Goal: Information Seeking & Learning: Learn about a topic

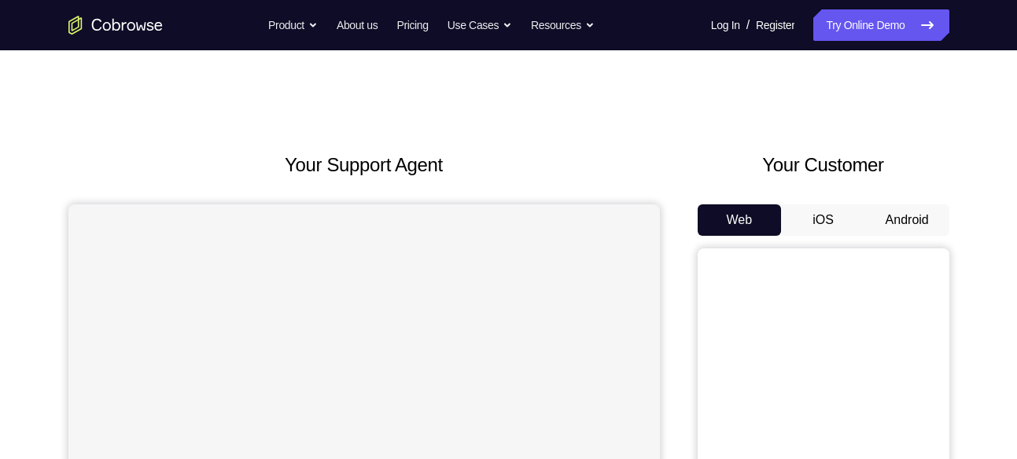
scroll to position [66, 0]
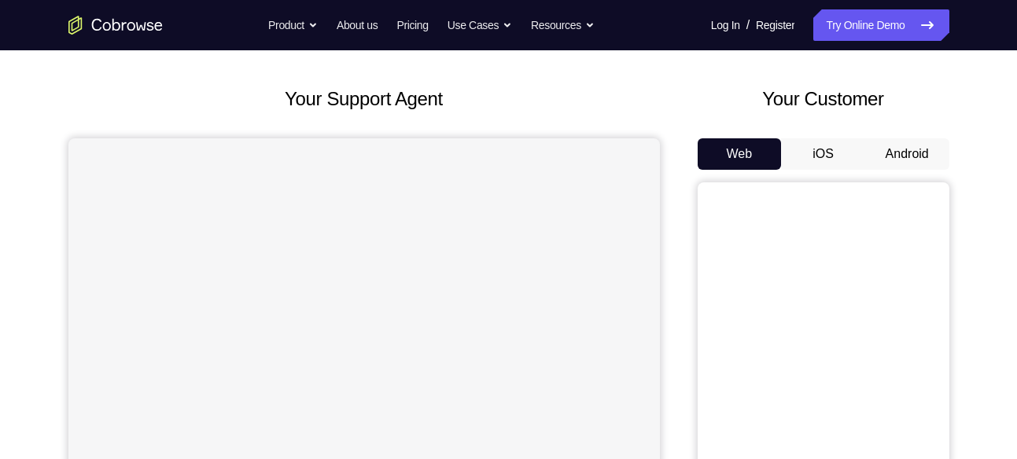
click at [903, 142] on button "Android" at bounding box center [907, 153] width 84 height 31
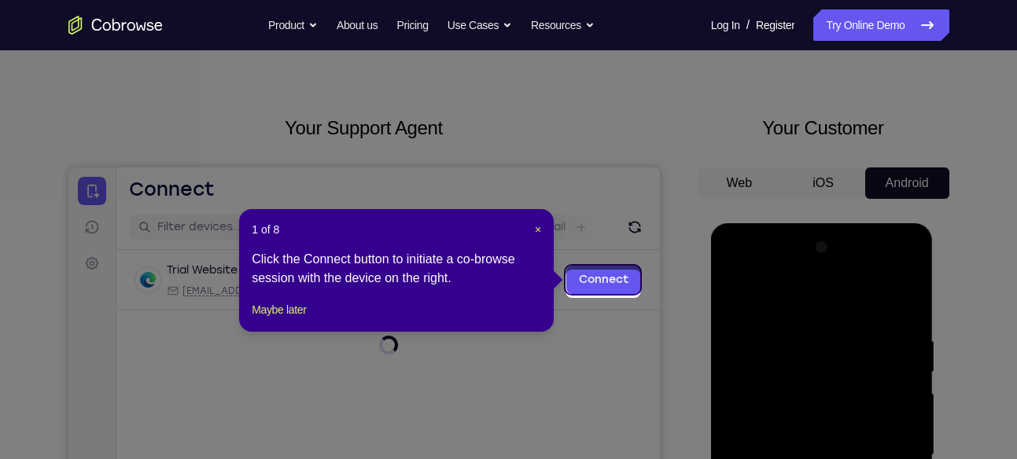
scroll to position [33, 0]
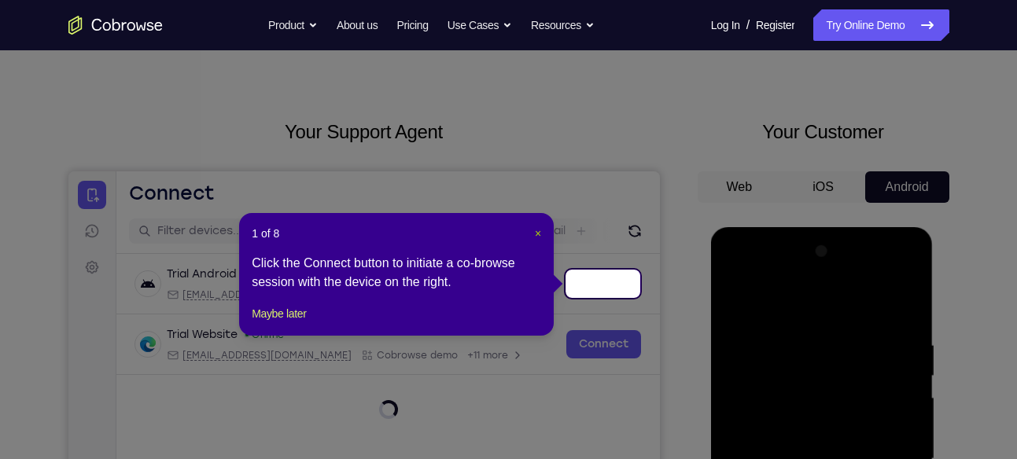
click at [536, 227] on span "×" at bounding box center [538, 233] width 6 height 13
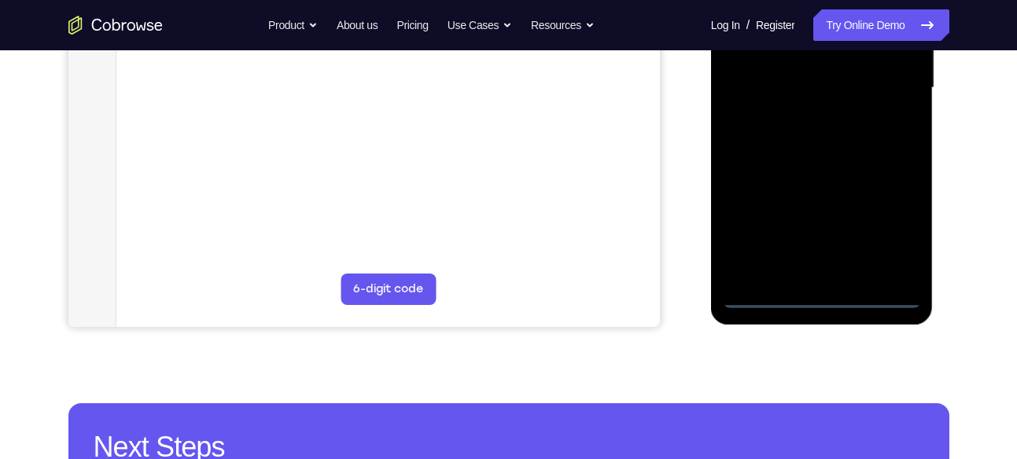
scroll to position [414, 0]
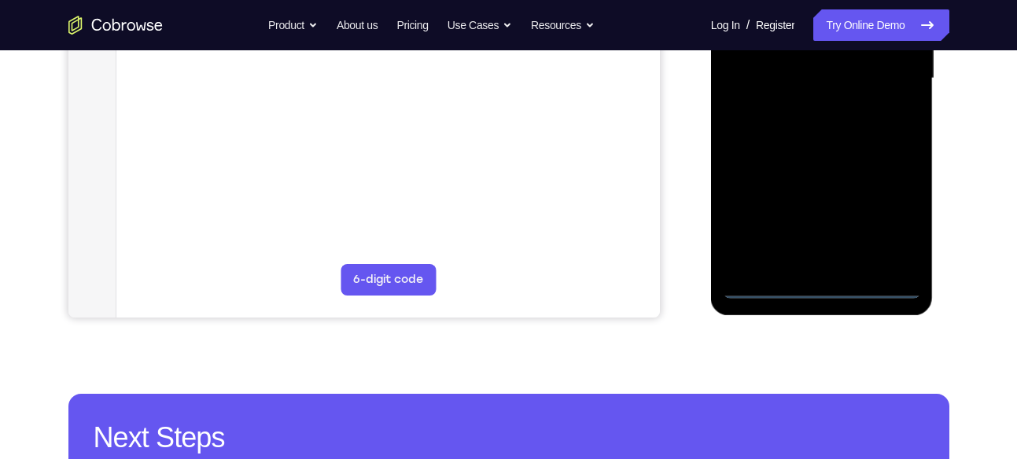
click at [816, 285] on div at bounding box center [822, 78] width 198 height 440
click at [900, 225] on div at bounding box center [822, 78] width 198 height 440
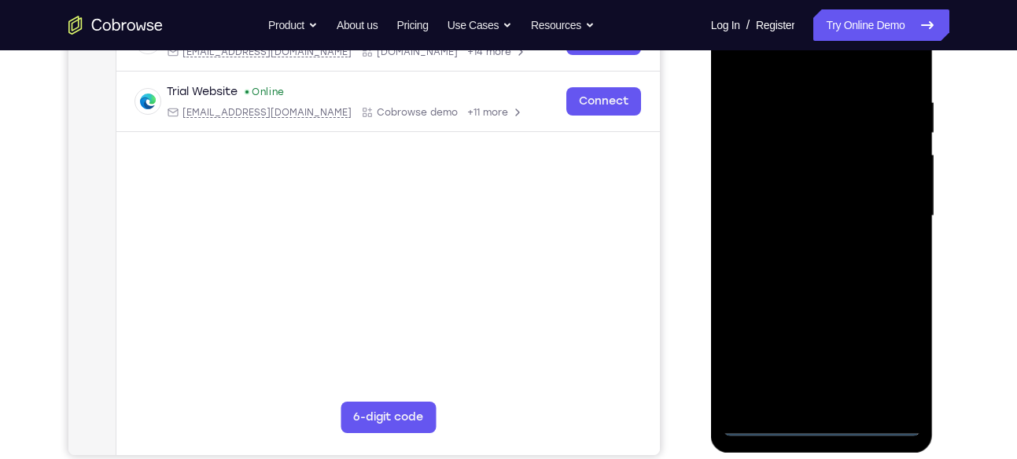
scroll to position [274, 0]
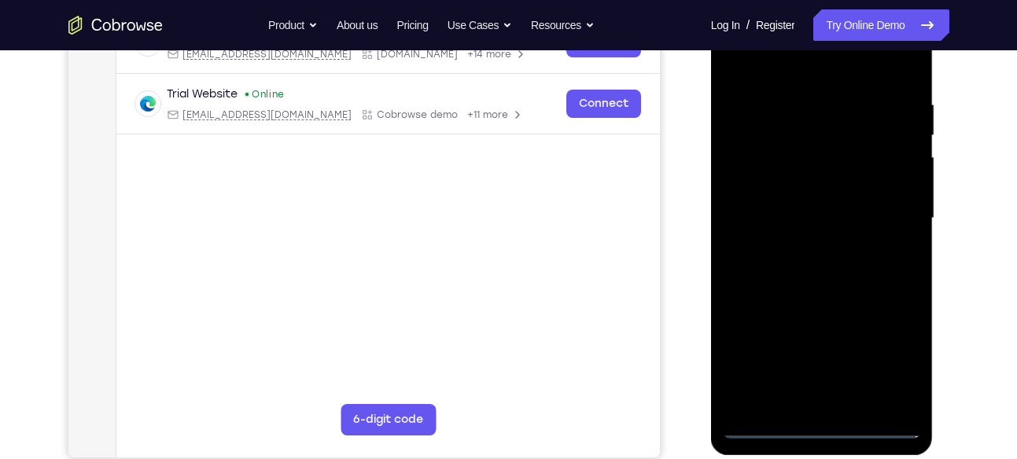
click at [770, 66] on div at bounding box center [822, 218] width 198 height 440
click at [894, 208] on div at bounding box center [822, 218] width 198 height 440
click at [803, 249] on div at bounding box center [822, 218] width 198 height 440
click at [822, 296] on div at bounding box center [822, 218] width 198 height 440
click at [800, 202] on div at bounding box center [822, 218] width 198 height 440
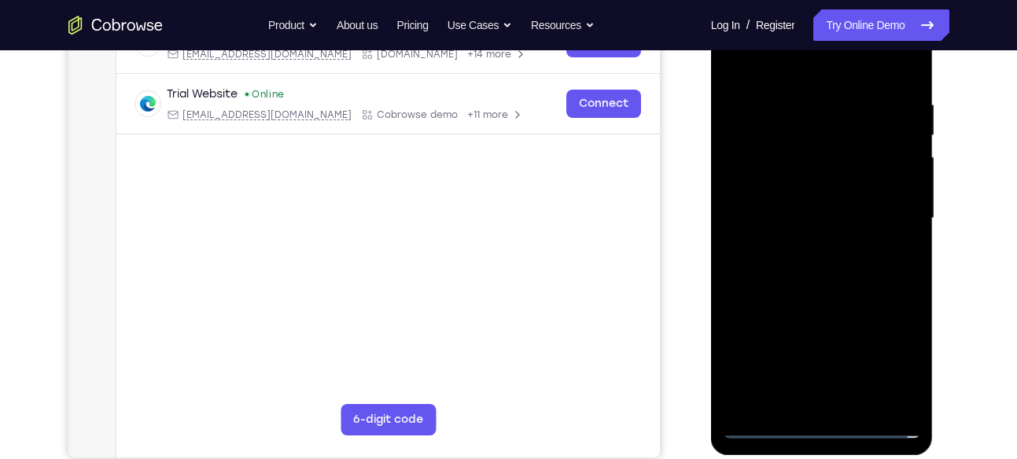
click at [791, 223] on div at bounding box center [822, 218] width 198 height 440
click at [791, 205] on div at bounding box center [822, 218] width 198 height 440
click at [813, 235] on div at bounding box center [822, 218] width 198 height 440
click at [831, 396] on div at bounding box center [822, 218] width 198 height 440
click at [853, 163] on div at bounding box center [822, 218] width 198 height 440
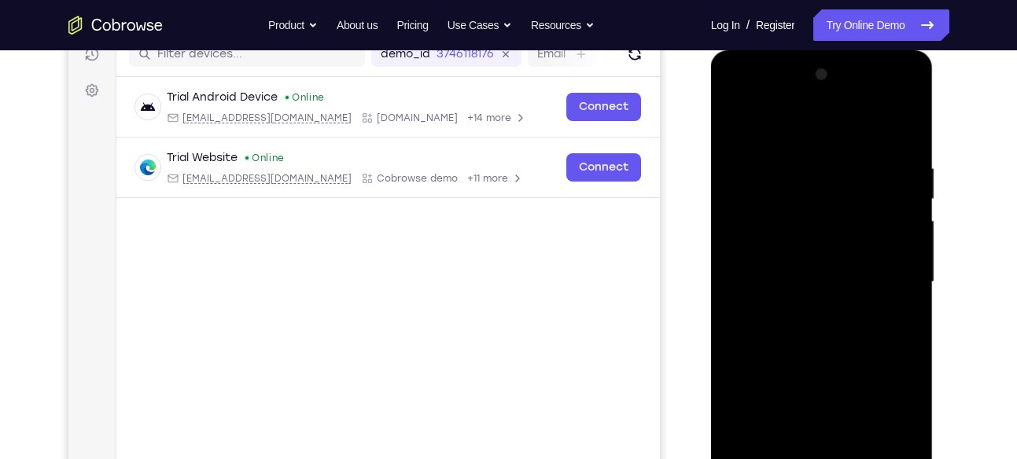
scroll to position [209, 0]
click at [811, 98] on div at bounding box center [822, 283] width 198 height 440
click at [740, 160] on div at bounding box center [822, 283] width 198 height 440
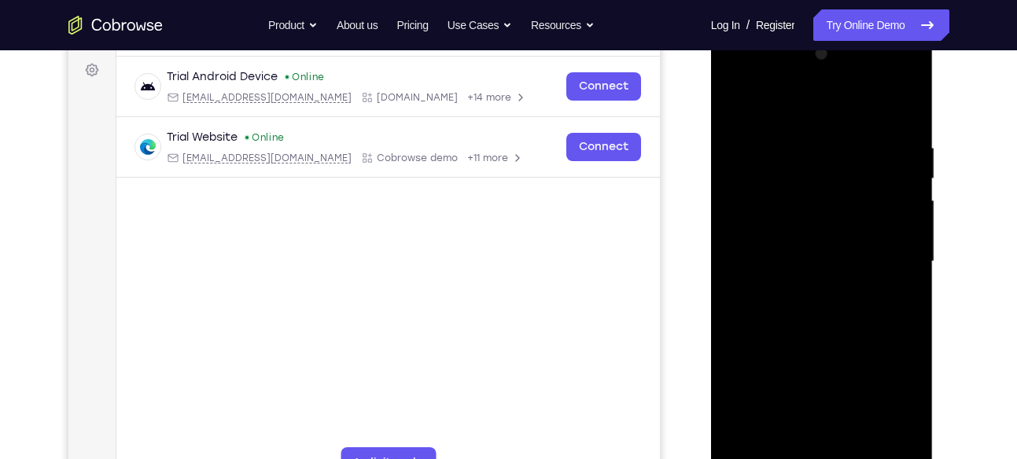
scroll to position [231, 0]
click at [808, 288] on div at bounding box center [822, 261] width 198 height 440
click at [813, 336] on div at bounding box center [822, 261] width 198 height 440
click at [799, 249] on div at bounding box center [822, 261] width 198 height 440
click at [792, 210] on div at bounding box center [822, 261] width 198 height 440
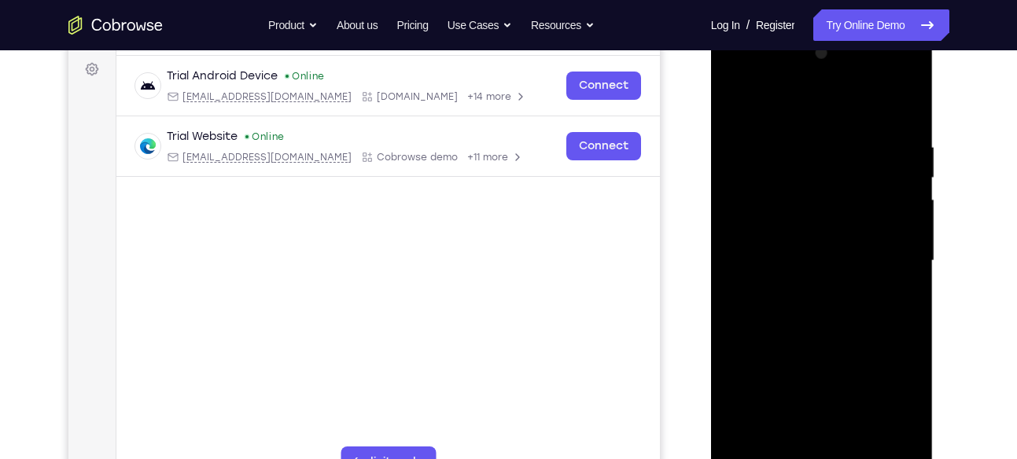
click at [816, 197] on div at bounding box center [822, 261] width 198 height 440
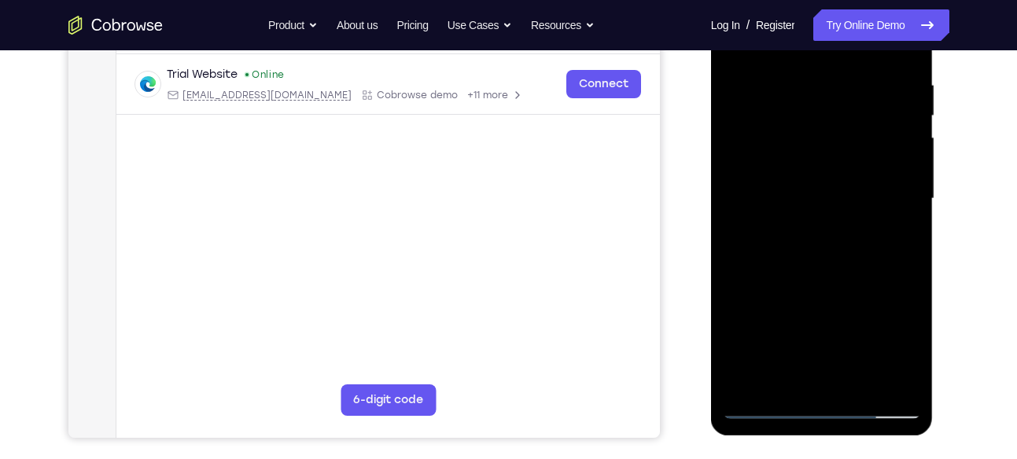
scroll to position [295, 0]
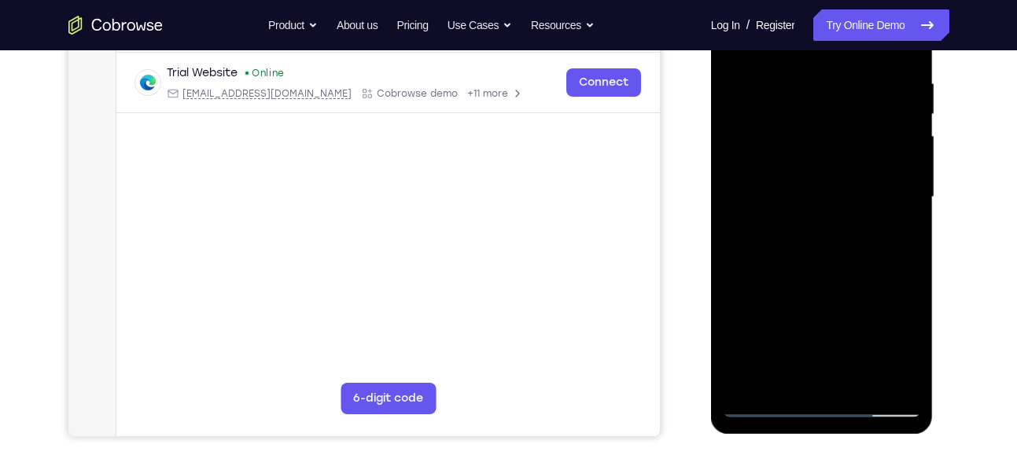
click at [827, 261] on div at bounding box center [822, 197] width 198 height 440
click at [913, 365] on div at bounding box center [822, 197] width 198 height 440
click at [914, 249] on div at bounding box center [822, 197] width 198 height 440
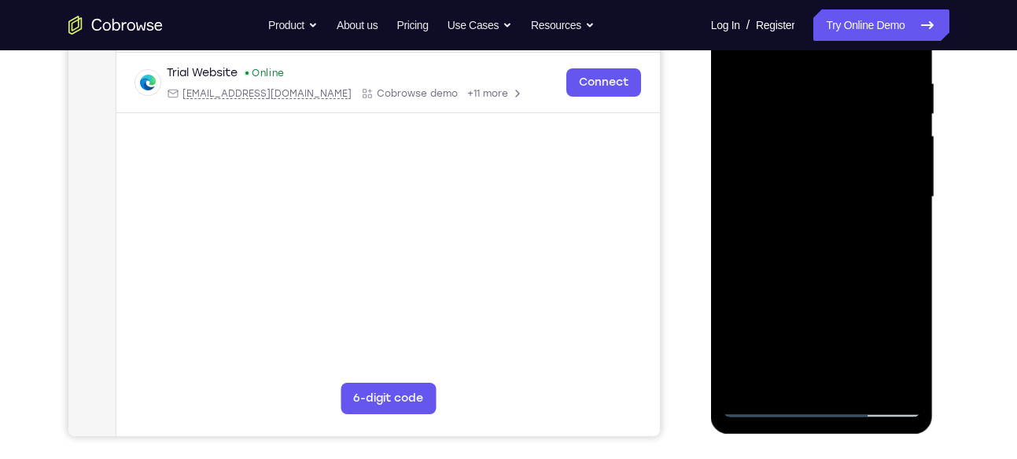
click at [785, 380] on div at bounding box center [822, 197] width 198 height 440
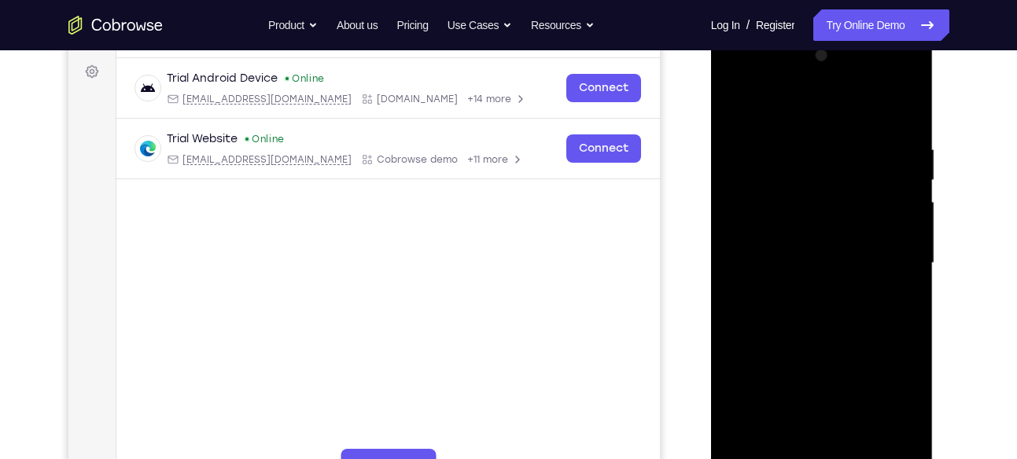
scroll to position [228, 0]
click at [805, 104] on div at bounding box center [822, 264] width 198 height 440
click at [790, 143] on div at bounding box center [822, 264] width 198 height 440
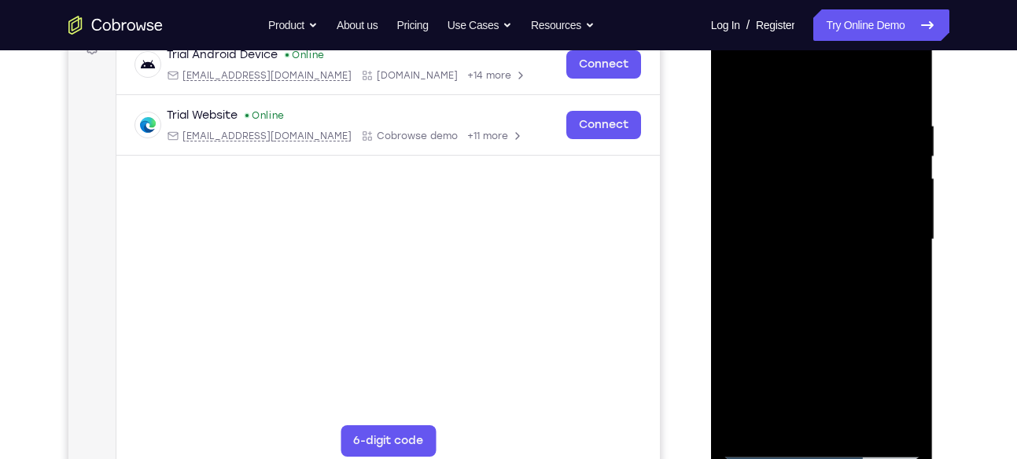
scroll to position [262, 0]
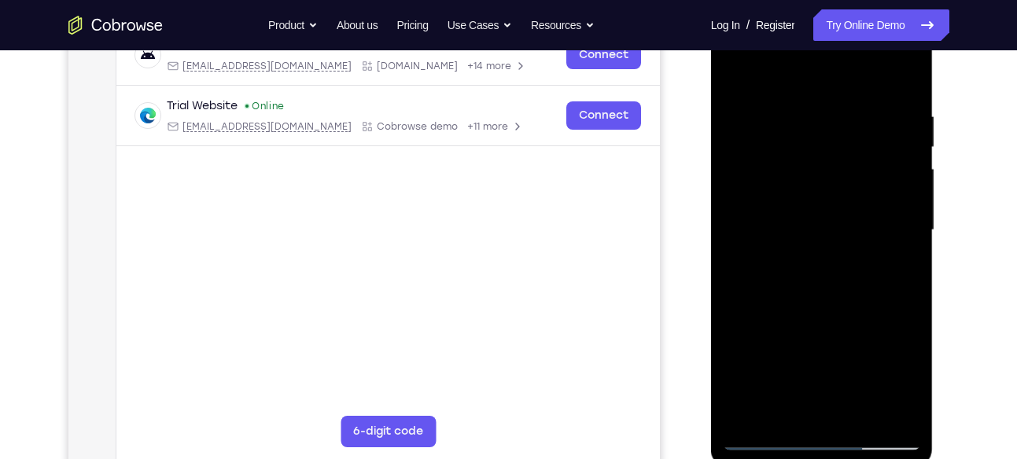
click at [748, 411] on div at bounding box center [822, 230] width 198 height 440
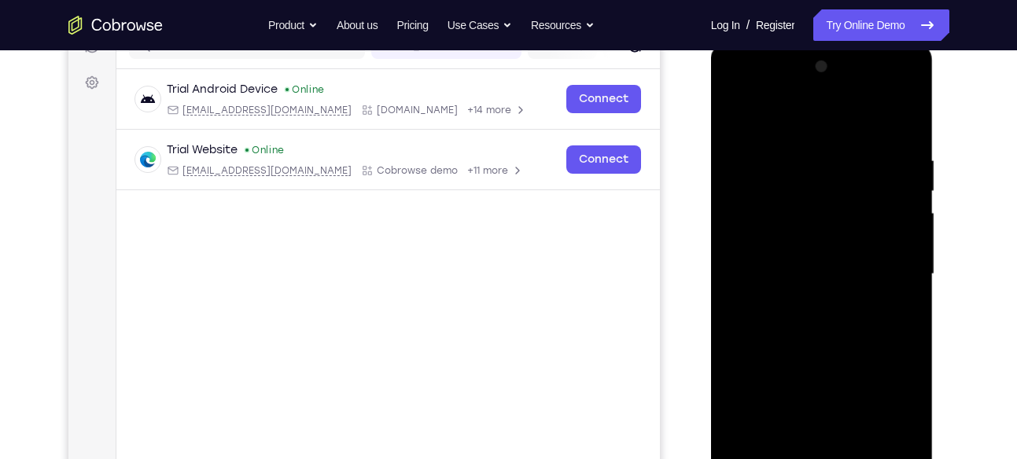
scroll to position [217, 0]
click at [800, 153] on div at bounding box center [822, 275] width 198 height 440
click at [910, 300] on div at bounding box center [822, 275] width 198 height 440
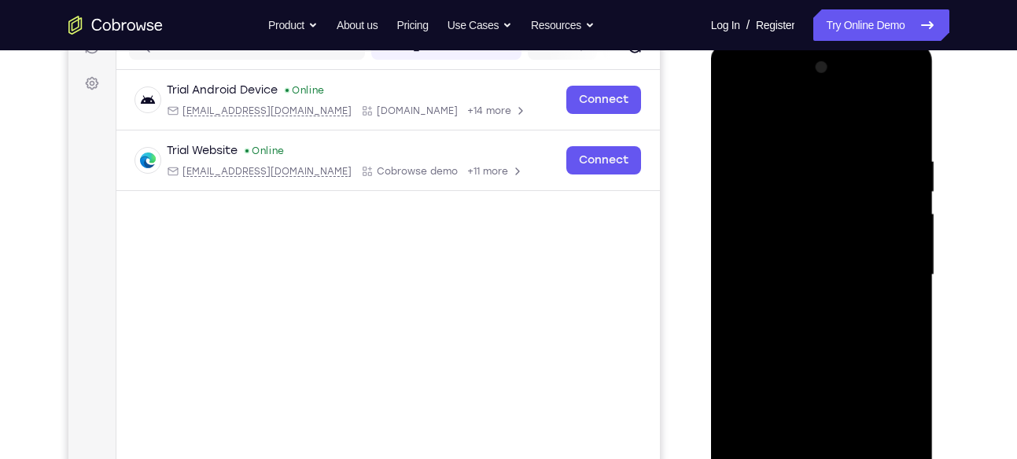
click at [861, 282] on div at bounding box center [822, 275] width 198 height 440
click at [816, 453] on div at bounding box center [822, 275] width 198 height 440
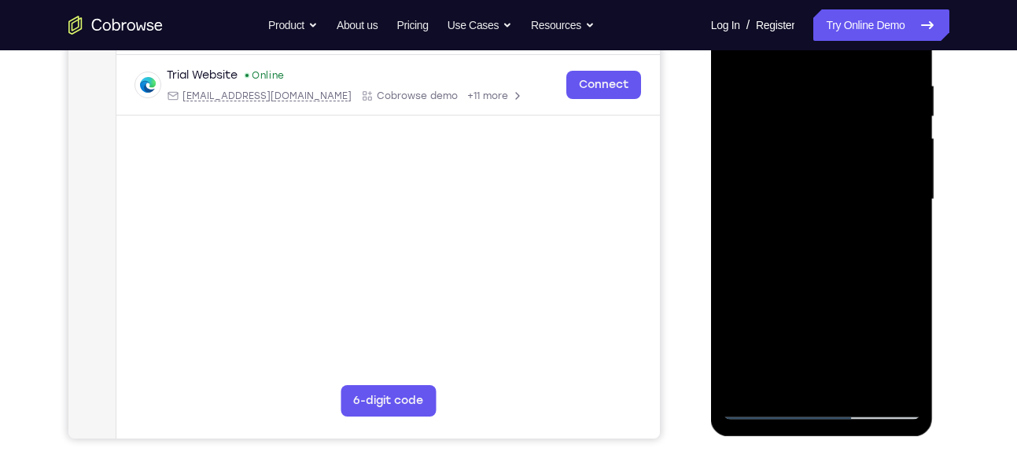
scroll to position [295, 0]
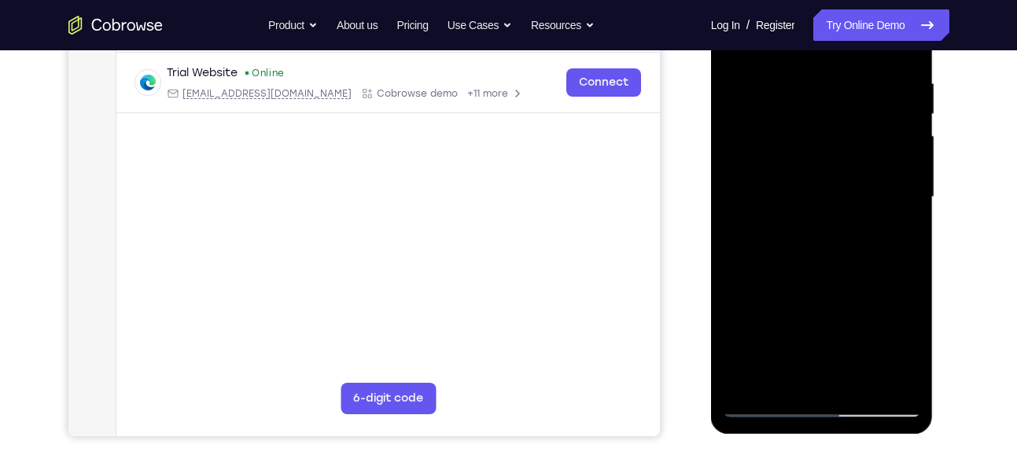
click at [908, 341] on div at bounding box center [822, 197] width 198 height 440
click at [904, 376] on div at bounding box center [822, 197] width 198 height 440
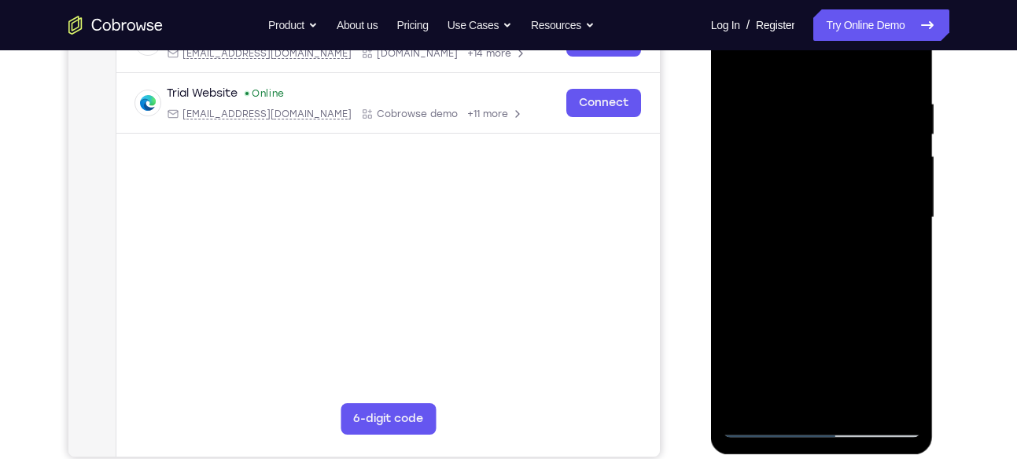
scroll to position [274, 0]
click at [850, 215] on div at bounding box center [822, 218] width 198 height 440
drag, startPoint x: 753, startPoint y: 238, endPoint x: 850, endPoint y: 233, distance: 97.6
click at [850, 233] on div at bounding box center [822, 218] width 198 height 440
click at [831, 396] on div at bounding box center [822, 218] width 198 height 440
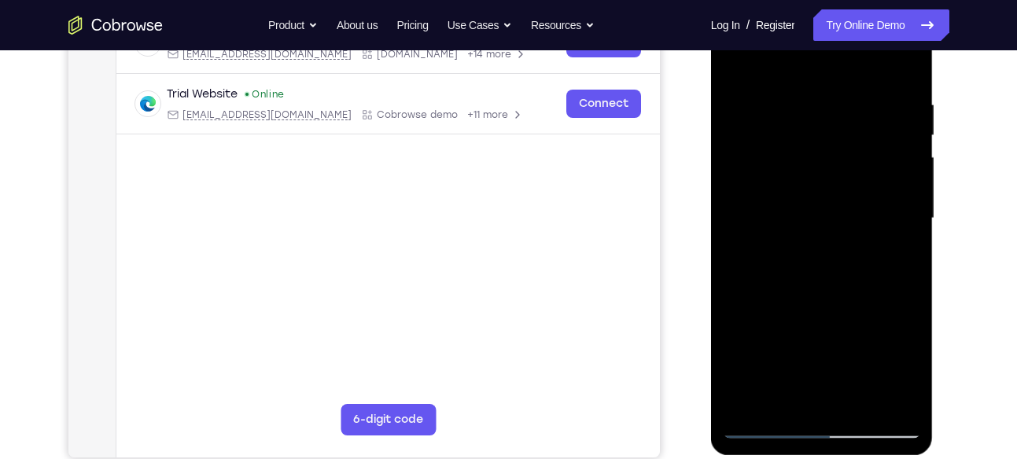
click at [764, 429] on div at bounding box center [822, 218] width 198 height 440
click at [863, 408] on div at bounding box center [822, 218] width 198 height 440
click at [813, 301] on div at bounding box center [822, 218] width 198 height 440
click at [761, 429] on div at bounding box center [822, 218] width 198 height 440
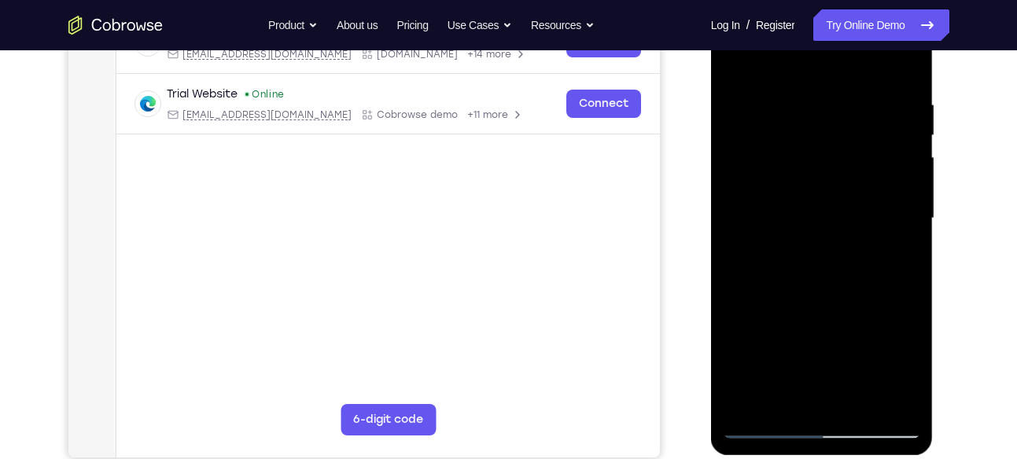
drag, startPoint x: 860, startPoint y: 87, endPoint x: 756, endPoint y: 98, distance: 104.5
click at [756, 98] on div at bounding box center [822, 218] width 198 height 440
drag, startPoint x: 827, startPoint y: 297, endPoint x: 850, endPoint y: 159, distance: 140.3
click at [850, 159] on div at bounding box center [822, 218] width 198 height 440
drag, startPoint x: 850, startPoint y: 159, endPoint x: 850, endPoint y: 355, distance: 195.8
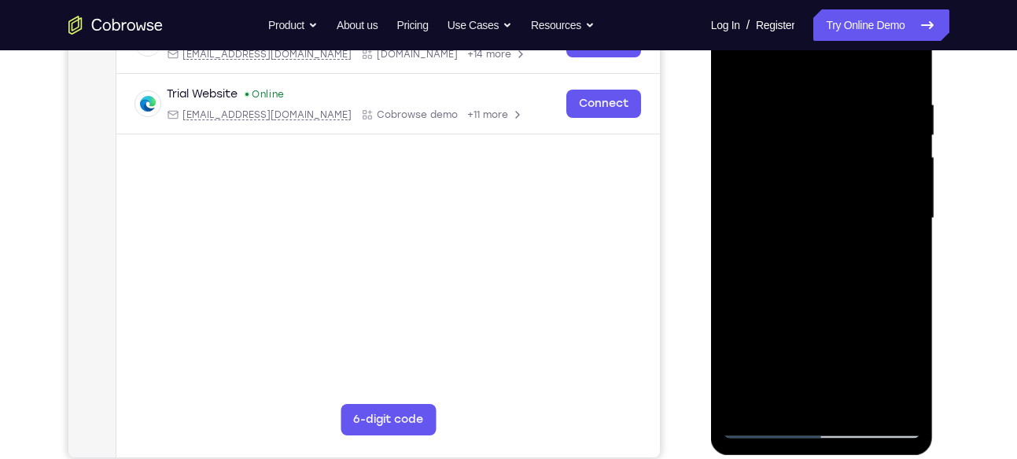
click at [850, 355] on div at bounding box center [822, 218] width 198 height 440
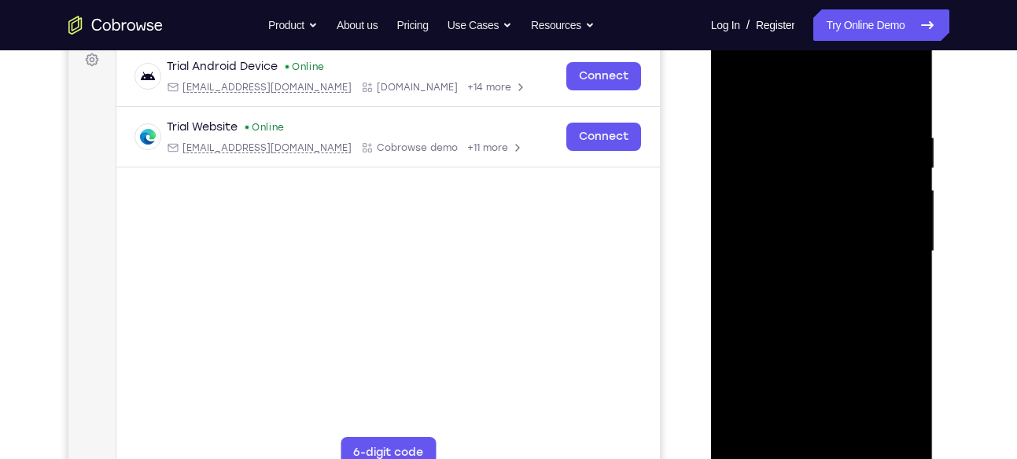
click at [894, 67] on div at bounding box center [822, 251] width 198 height 440
click at [768, 68] on div at bounding box center [822, 251] width 198 height 440
click at [800, 208] on div at bounding box center [822, 251] width 198 height 440
click at [877, 116] on div at bounding box center [822, 251] width 198 height 440
click at [731, 116] on div at bounding box center [822, 251] width 198 height 440
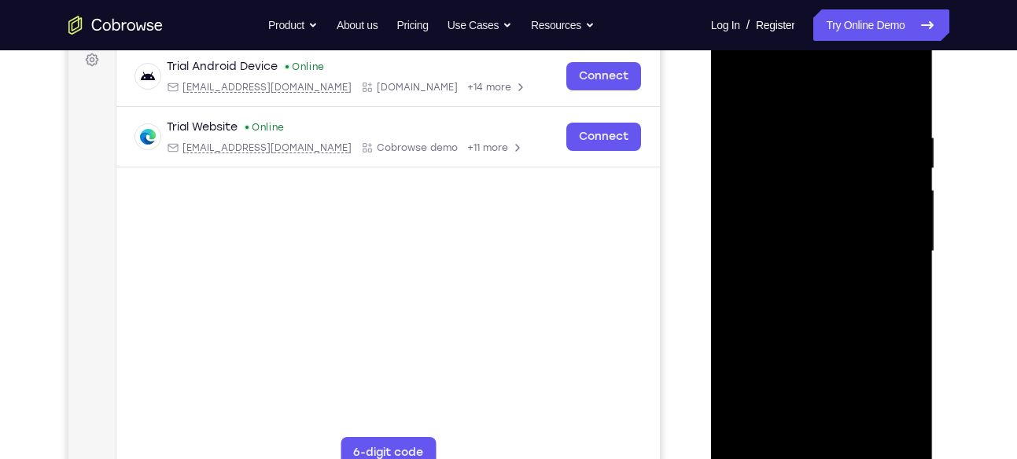
click at [884, 94] on div at bounding box center [822, 251] width 198 height 440
click at [785, 136] on div at bounding box center [822, 251] width 198 height 440
click at [735, 90] on div at bounding box center [822, 251] width 198 height 440
drag, startPoint x: 854, startPoint y: 352, endPoint x: 852, endPoint y: 208, distance: 143.9
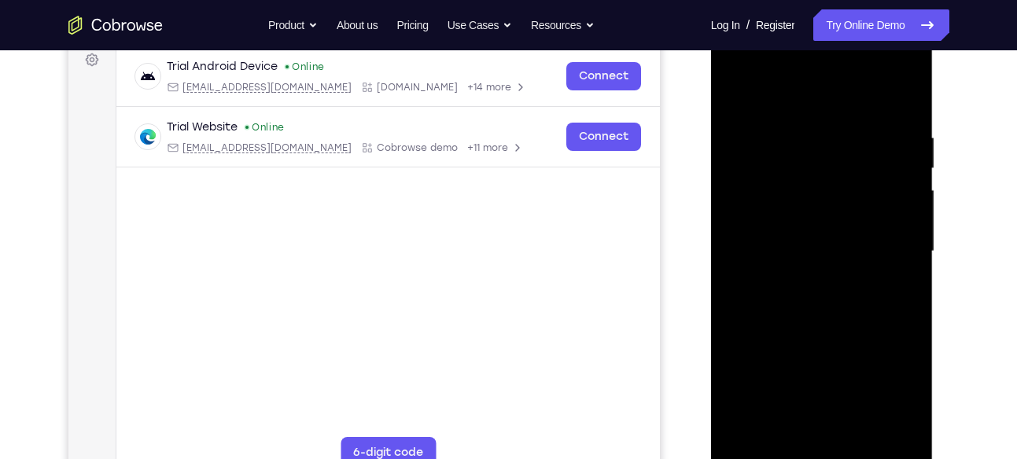
click at [852, 208] on div at bounding box center [822, 251] width 198 height 440
click at [845, 369] on div at bounding box center [822, 251] width 198 height 440
click at [842, 300] on div at bounding box center [822, 251] width 198 height 440
click at [884, 68] on div at bounding box center [822, 251] width 198 height 440
click at [785, 93] on div at bounding box center [822, 251] width 198 height 440
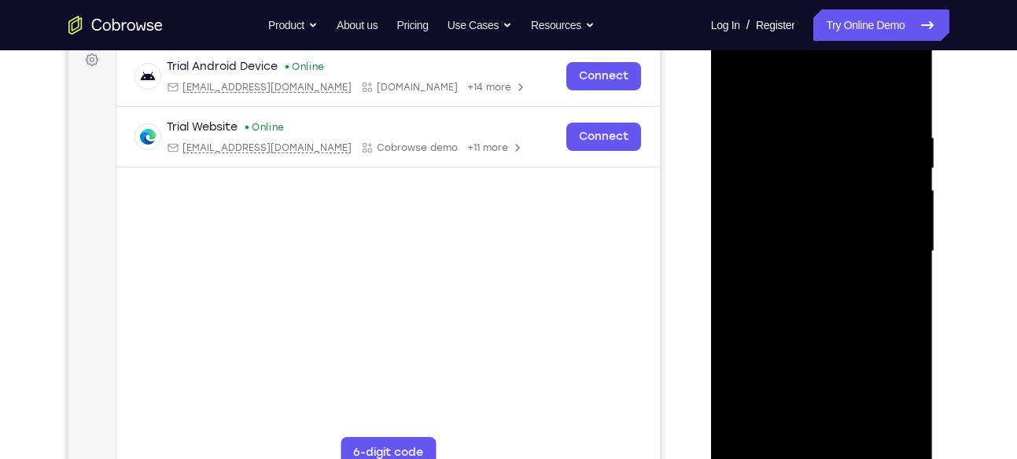
drag, startPoint x: 820, startPoint y: 322, endPoint x: 827, endPoint y: 252, distance: 70.3
click at [827, 252] on div at bounding box center [822, 251] width 198 height 440
click at [767, 360] on div at bounding box center [822, 251] width 198 height 440
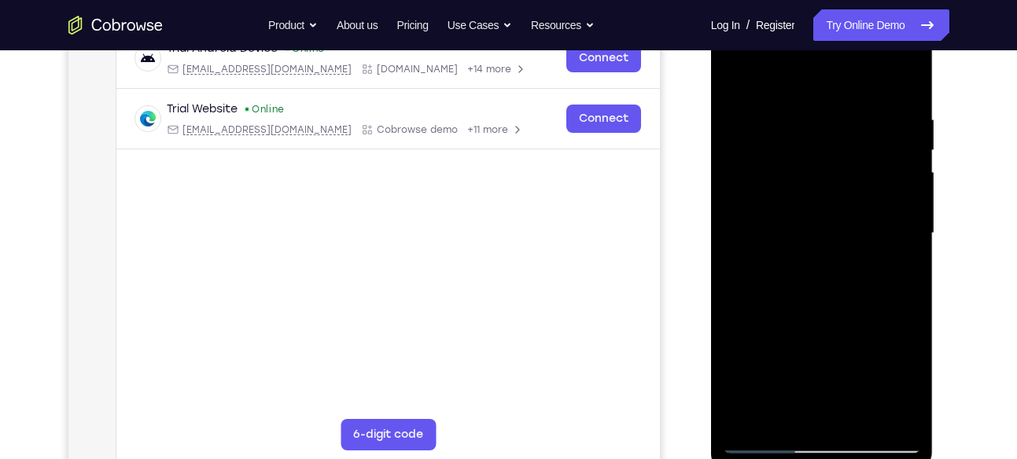
scroll to position [254, 0]
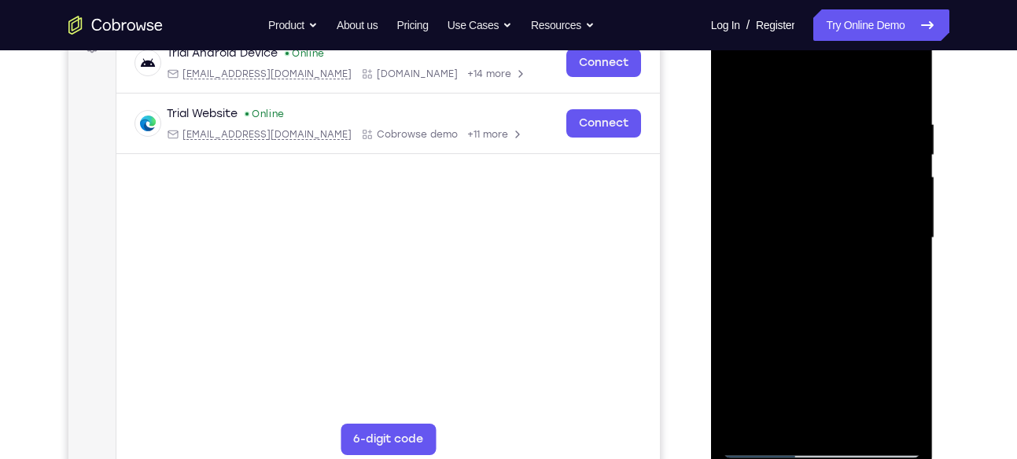
drag, startPoint x: 852, startPoint y: 271, endPoint x: 844, endPoint y: 352, distance: 81.4
click at [844, 352] on div at bounding box center [822, 238] width 198 height 440
drag, startPoint x: 843, startPoint y: 334, endPoint x: 834, endPoint y: 209, distance: 125.3
click at [834, 209] on div at bounding box center [822, 238] width 198 height 440
drag, startPoint x: 833, startPoint y: 367, endPoint x: 843, endPoint y: 233, distance: 134.9
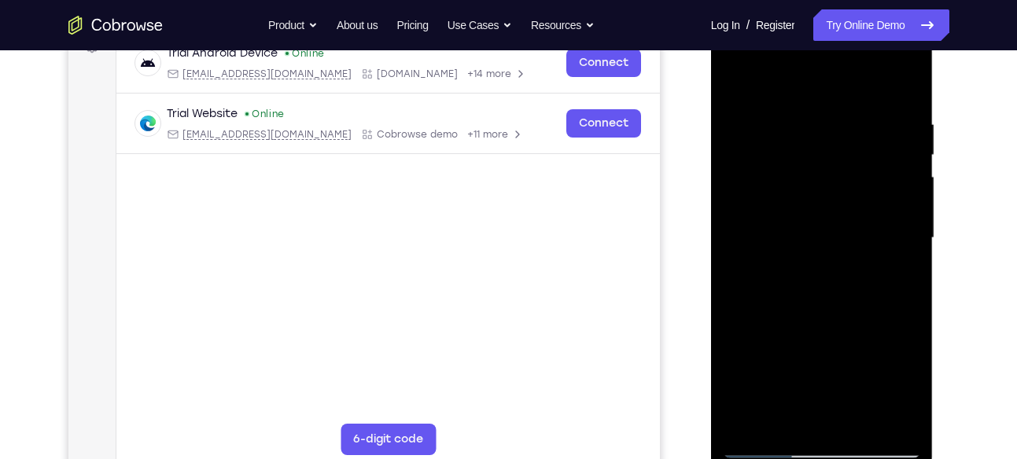
click at [843, 233] on div at bounding box center [822, 238] width 198 height 440
drag, startPoint x: 829, startPoint y: 366, endPoint x: 838, endPoint y: 268, distance: 97.9
click at [838, 268] on div at bounding box center [822, 238] width 198 height 440
drag, startPoint x: 836, startPoint y: 346, endPoint x: 838, endPoint y: 274, distance: 71.6
click at [838, 274] on div at bounding box center [822, 238] width 198 height 440
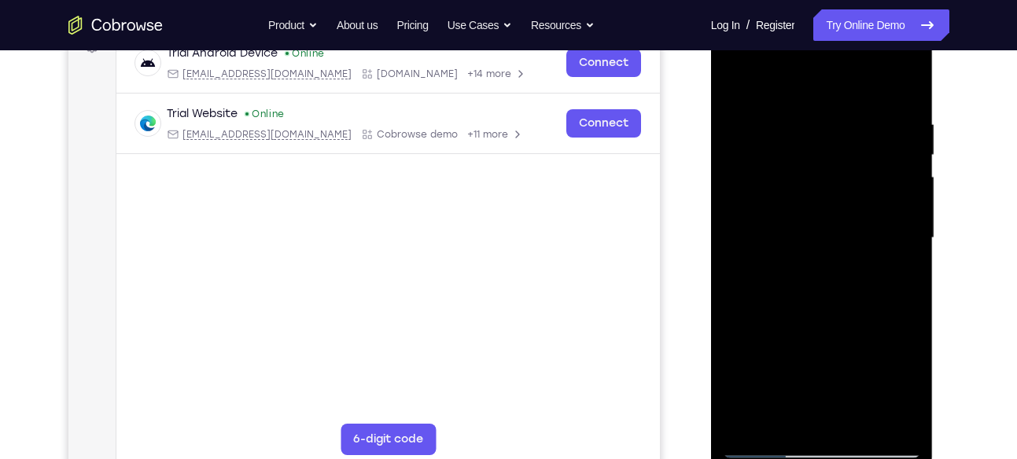
drag, startPoint x: 842, startPoint y: 374, endPoint x: 841, endPoint y: 284, distance: 89.7
click at [841, 284] on div at bounding box center [822, 238] width 198 height 440
drag, startPoint x: 843, startPoint y: 349, endPoint x: 838, endPoint y: 244, distance: 105.5
click at [838, 244] on div at bounding box center [822, 238] width 198 height 440
drag, startPoint x: 838, startPoint y: 244, endPoint x: 831, endPoint y: 325, distance: 81.4
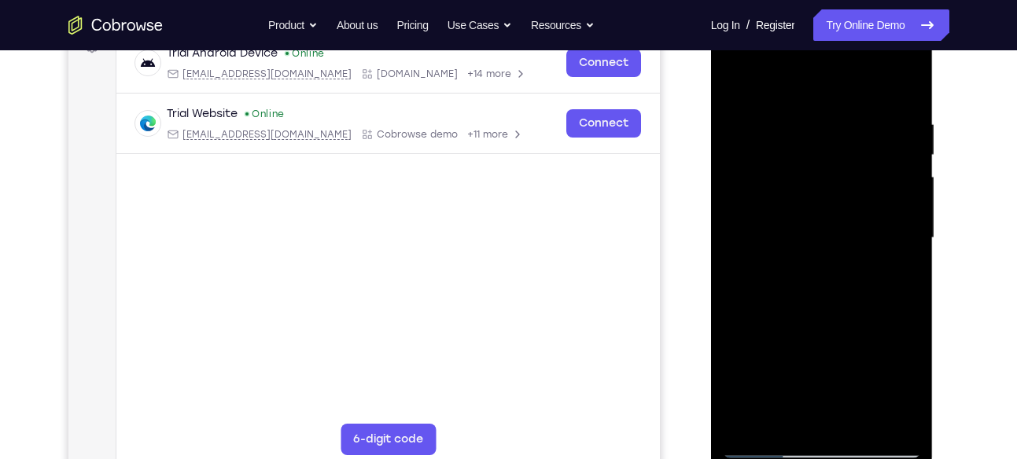
click at [831, 325] on div at bounding box center [822, 238] width 198 height 440
drag, startPoint x: 839, startPoint y: 237, endPoint x: 827, endPoint y: 315, distance: 79.6
click at [827, 315] on div at bounding box center [822, 238] width 198 height 440
drag, startPoint x: 835, startPoint y: 212, endPoint x: 827, endPoint y: 303, distance: 91.6
click at [827, 303] on div at bounding box center [822, 238] width 198 height 440
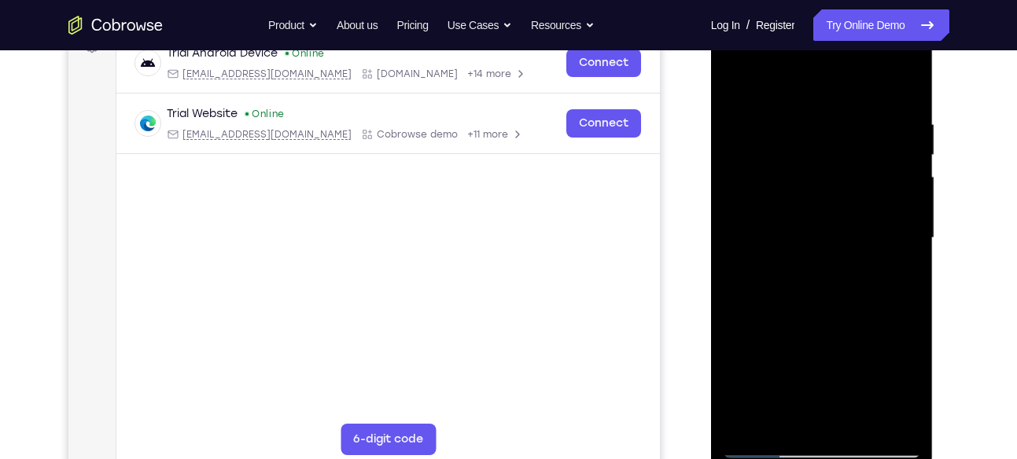
drag, startPoint x: 833, startPoint y: 194, endPoint x: 826, endPoint y: 265, distance: 71.1
click at [826, 265] on div at bounding box center [822, 238] width 198 height 440
drag, startPoint x: 833, startPoint y: 172, endPoint x: 830, endPoint y: 243, distance: 70.9
click at [830, 243] on div at bounding box center [822, 238] width 198 height 440
click at [742, 75] on div at bounding box center [822, 238] width 198 height 440
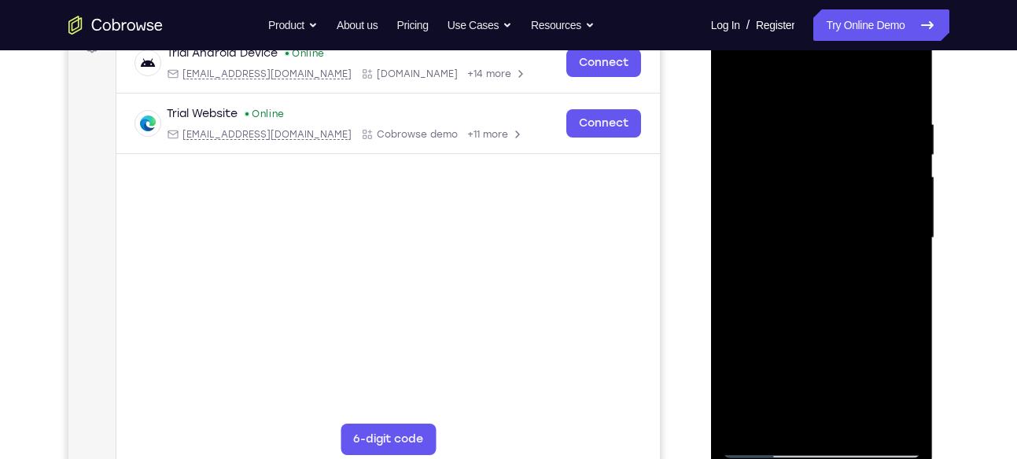
click at [906, 179] on div at bounding box center [822, 238] width 198 height 440
click at [911, 176] on div at bounding box center [822, 238] width 198 height 440
click at [910, 208] on div at bounding box center [822, 238] width 198 height 440
click at [911, 175] on div at bounding box center [822, 238] width 198 height 440
